Goal: Information Seeking & Learning: Learn about a topic

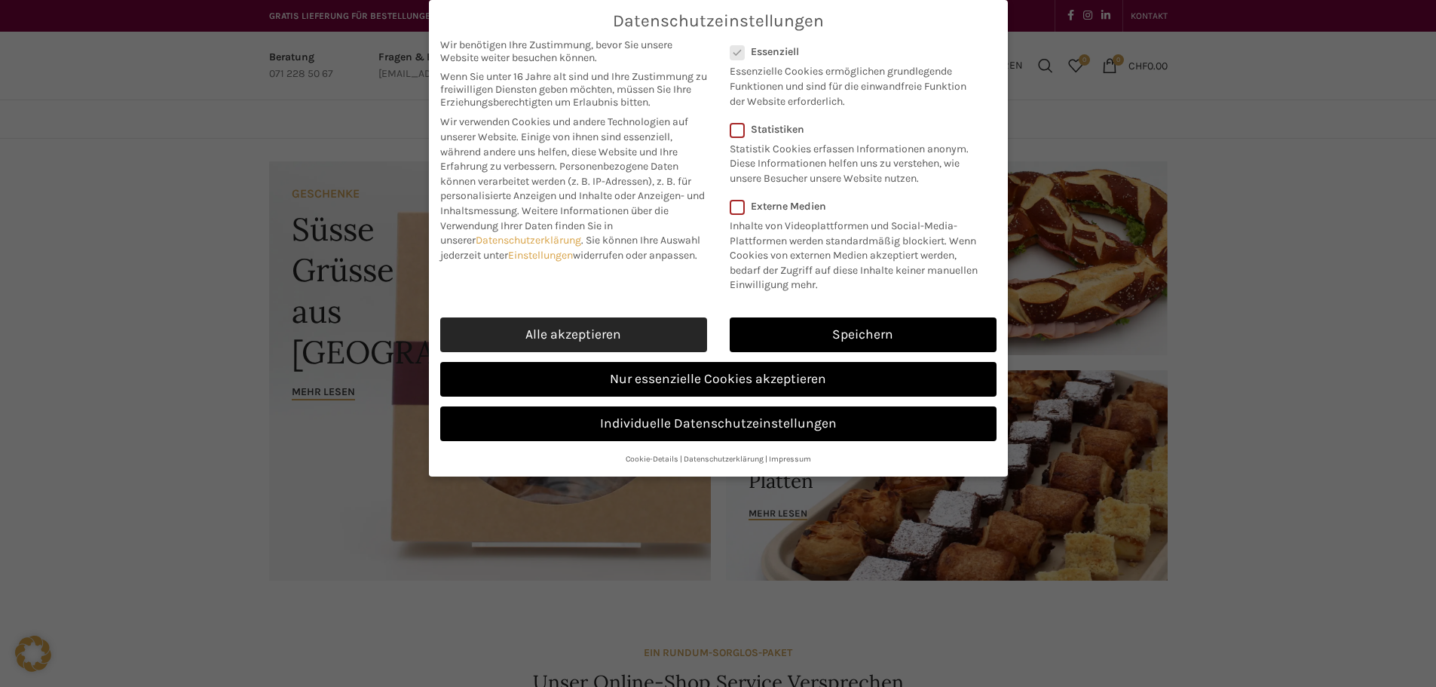
click at [552, 334] on link "Alle akzeptieren" at bounding box center [573, 334] width 267 height 35
checkbox input "true"
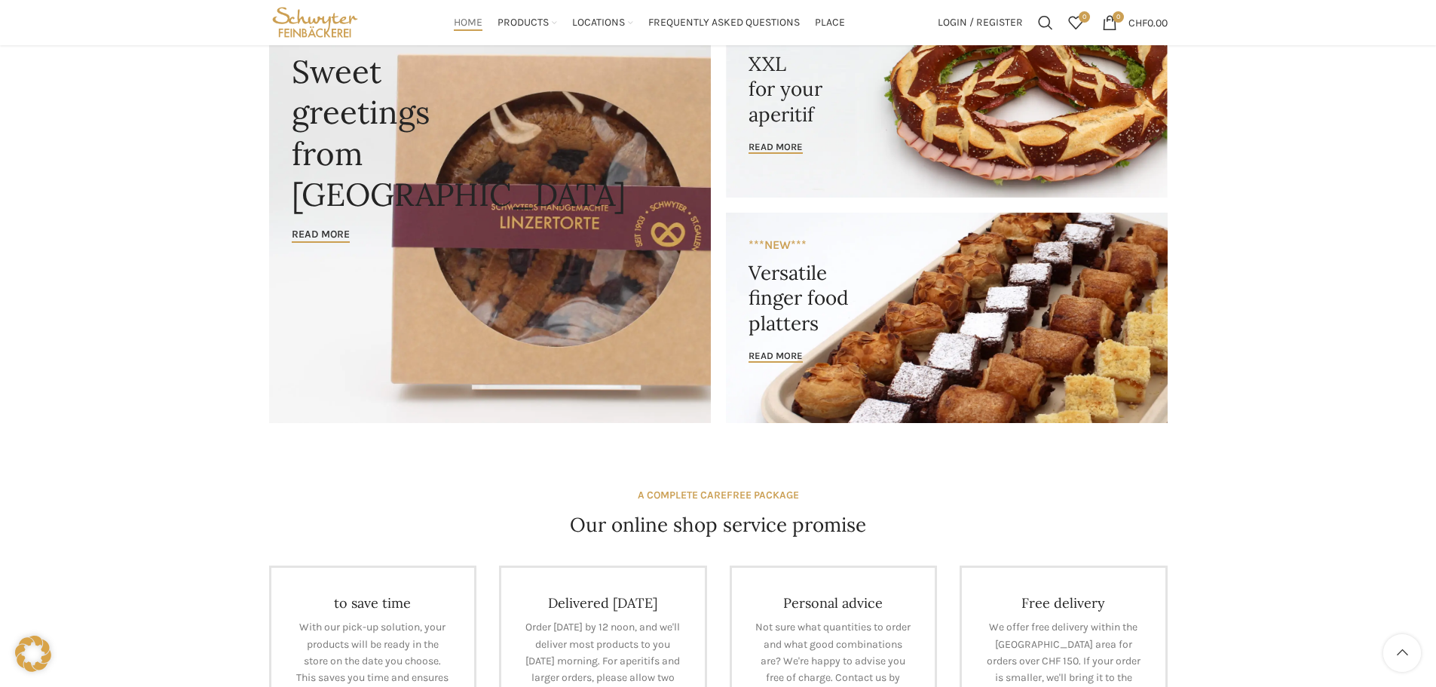
scroll to position [75, 0]
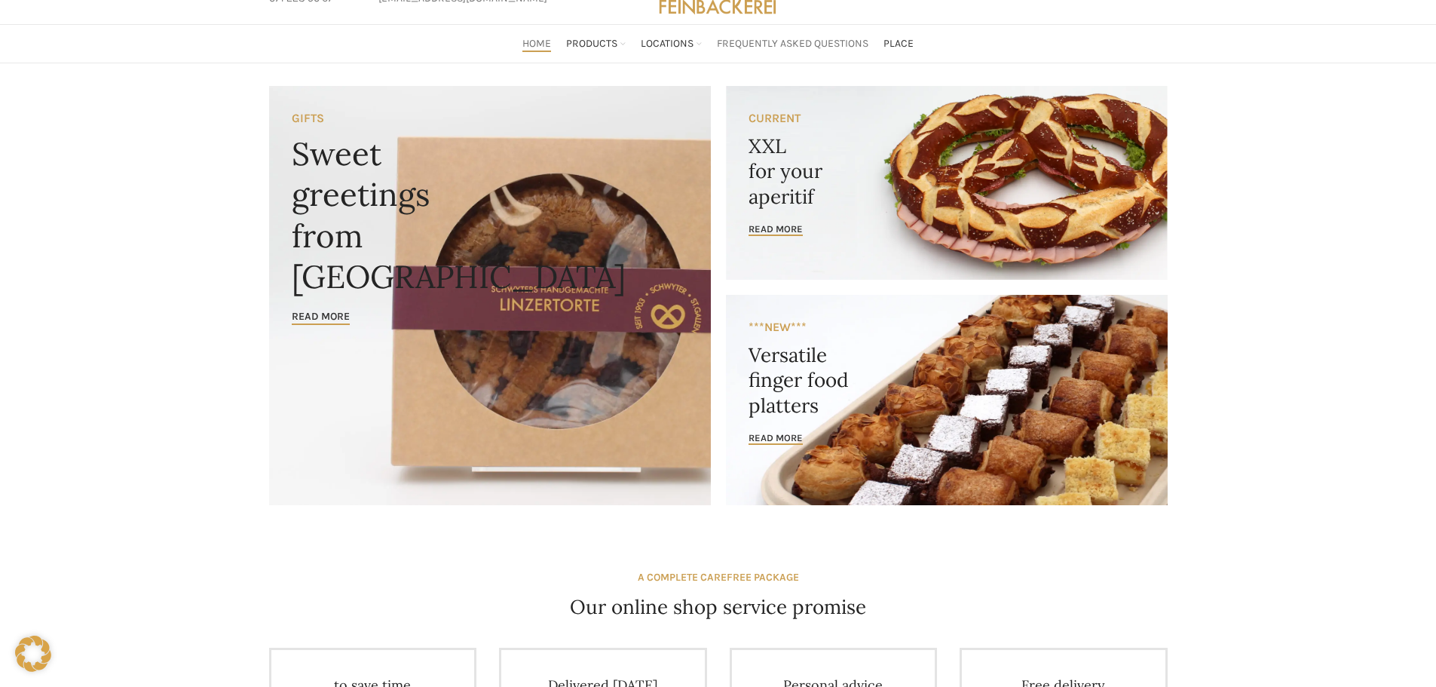
click at [768, 44] on font "Frequently Asked Questions" at bounding box center [793, 43] width 152 height 13
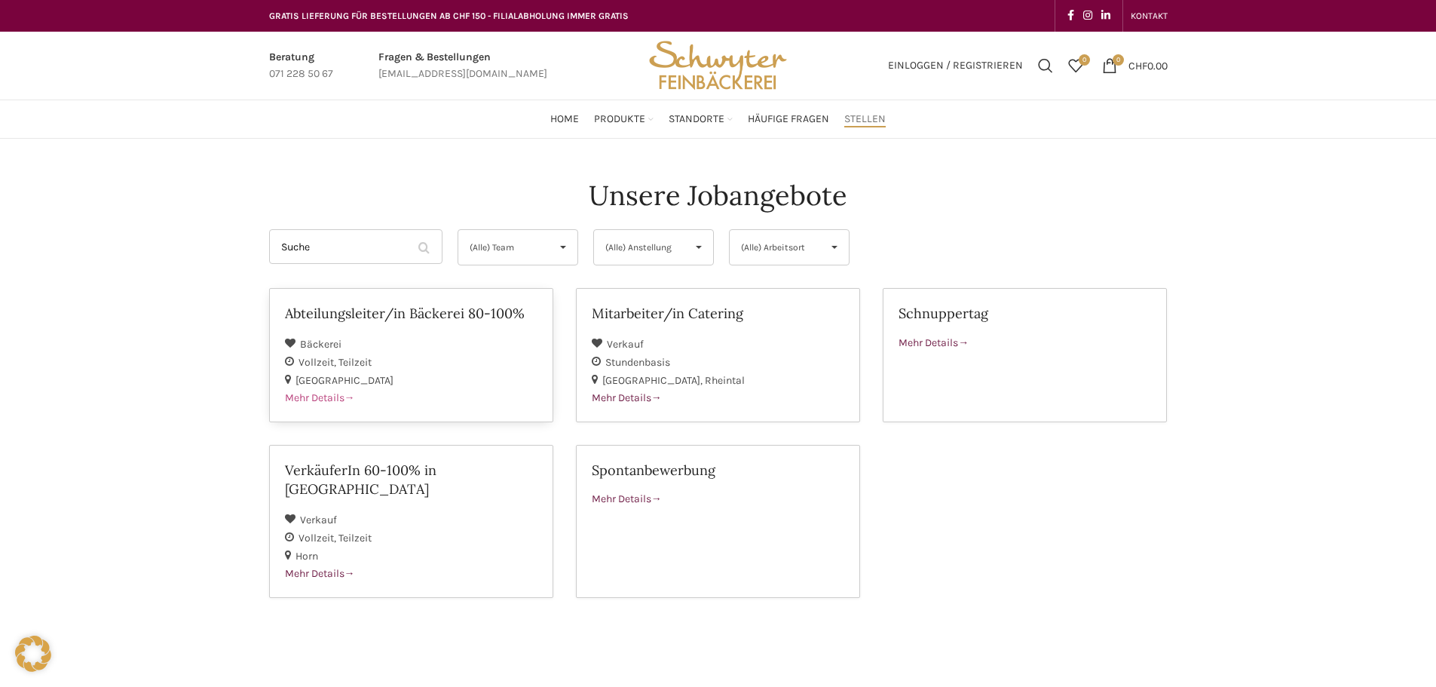
click at [315, 398] on span "Mehr Details" at bounding box center [320, 397] width 70 height 13
